Goal: Information Seeking & Learning: Learn about a topic

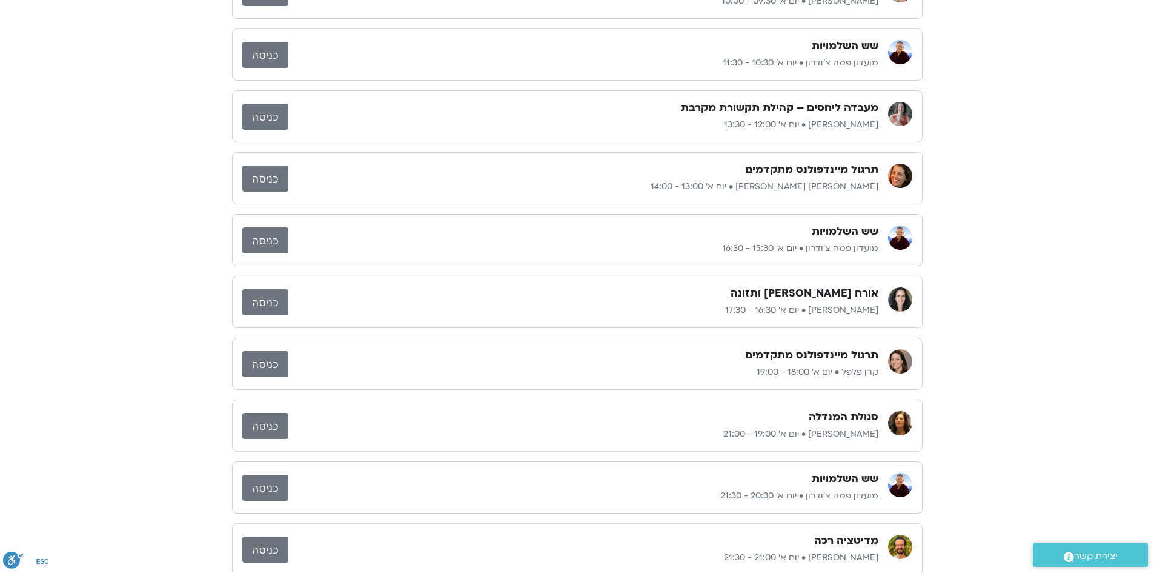
scroll to position [182, 0]
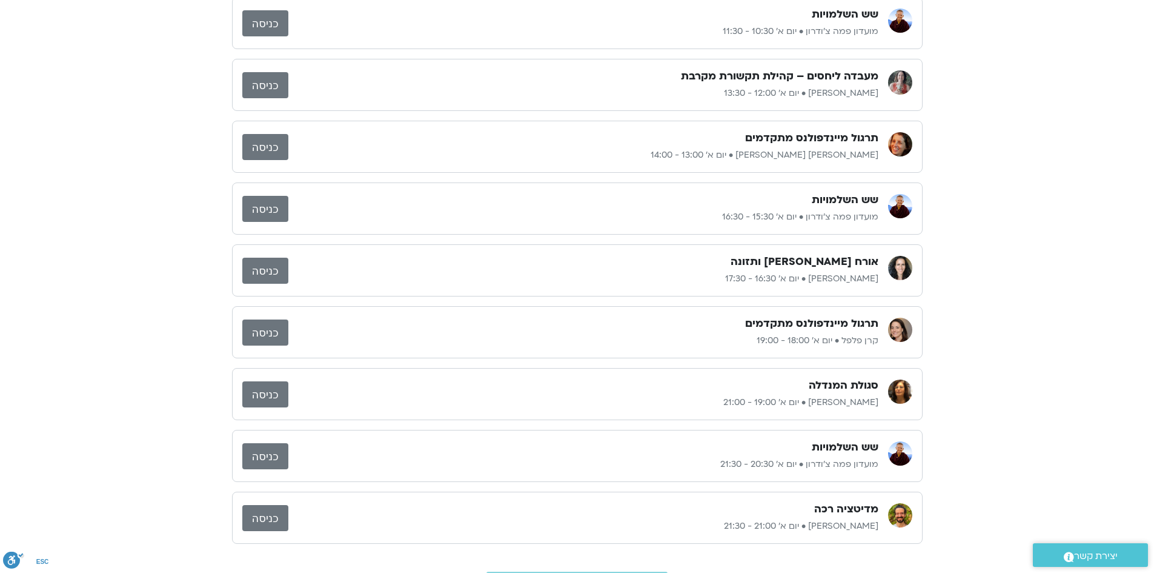
click at [1098, 182] on div "צ'י קונג [PERSON_NAME] • יום א׳ 09:30 - 10:00 כניסה שש השלמויות מועדון פמה צ'וד…" at bounding box center [577, 270] width 1154 height 683
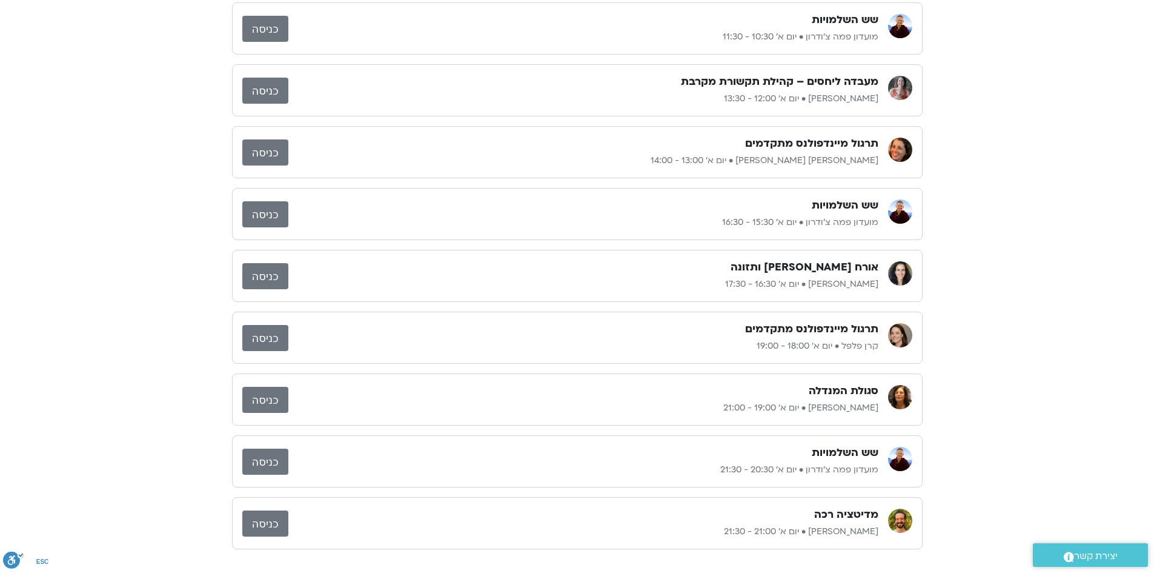
scroll to position [0, 0]
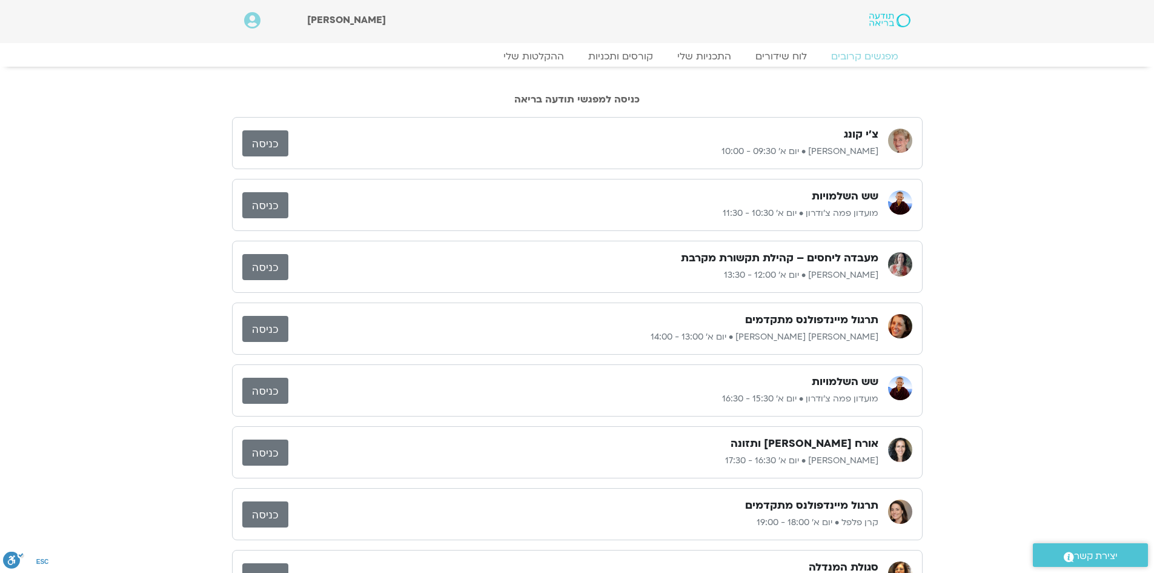
click at [256, 137] on link "כניסה" at bounding box center [265, 143] width 46 height 26
drag, startPoint x: 867, startPoint y: 216, endPoint x: 827, endPoint y: 217, distance: 40.0
click at [827, 217] on p "מועדון פמה צ'ודרון • יום א׳ 10:30 - 11:30" at bounding box center [583, 213] width 590 height 15
click at [361, 221] on div "שש השלמויות מועדון פמה צ'ודרון • יום א׳ 10:30 - 11:30 כניסה" at bounding box center [577, 205] width 691 height 52
drag, startPoint x: 361, startPoint y: 221, endPoint x: 905, endPoint y: 213, distance: 544.1
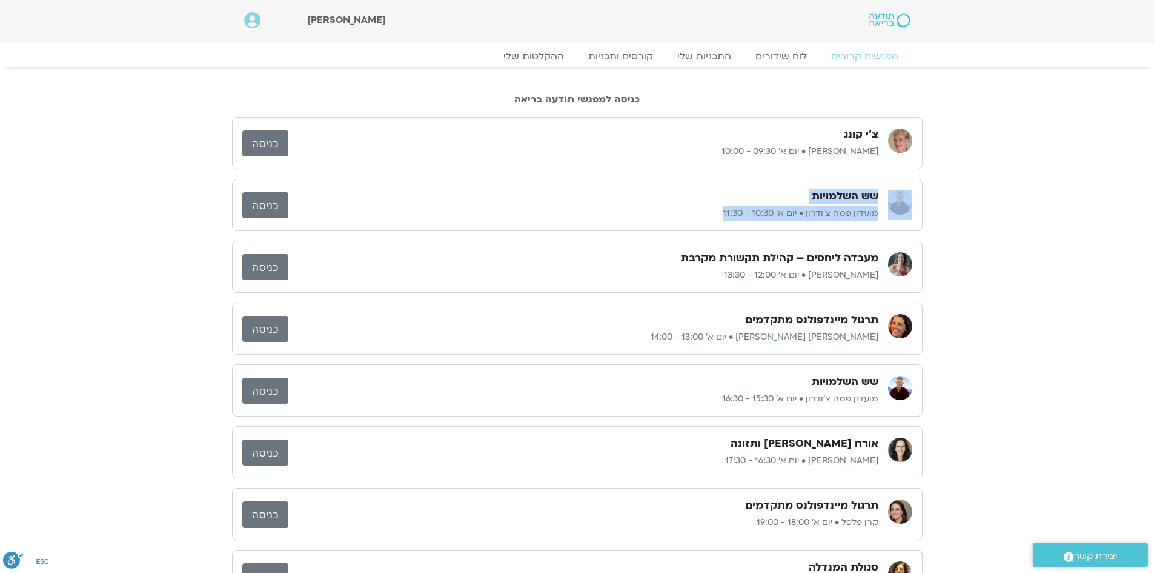
click at [894, 212] on div "שש השלמויות מועדון פמה צ'ודרון • יום א׳ 10:30 - 11:30 כניסה" at bounding box center [577, 205] width 691 height 52
click at [971, 399] on div "צ'י קונג [PERSON_NAME] • יום א׳ 09:30 - 10:00 כניסה שש השלמויות מועדון פמה צ'וד…" at bounding box center [577, 452] width 1154 height 683
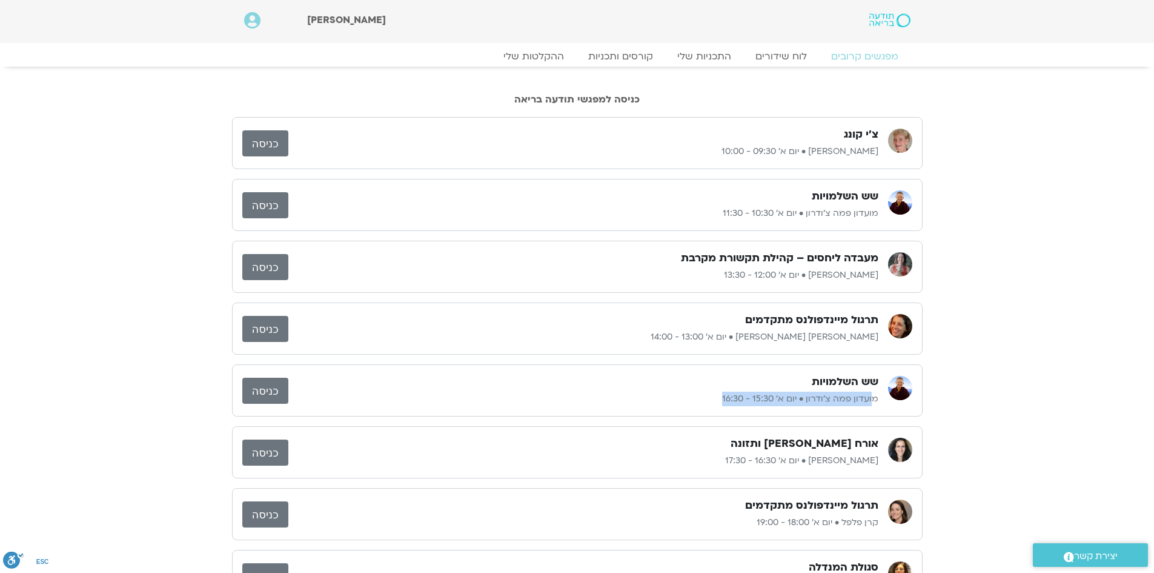
drag, startPoint x: 873, startPoint y: 403, endPoint x: 682, endPoint y: 405, distance: 190.8
click at [682, 405] on p "מועדון פמה צ'ודרון • יום א׳ 15:30 - 16:30" at bounding box center [583, 398] width 590 height 15
